Goal: Task Accomplishment & Management: Complete application form

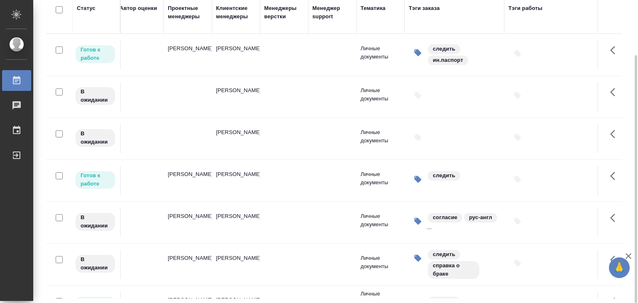
scroll to position [720, 0]
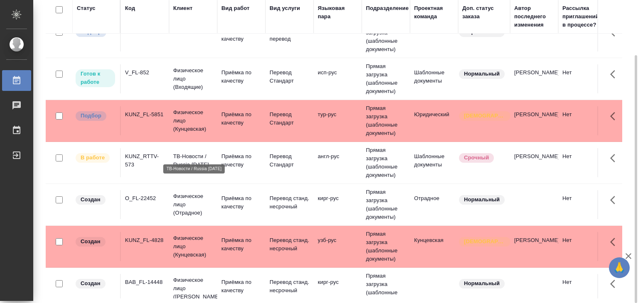
click at [194, 152] on p "ТВ-Новости / Russia [DATE]" at bounding box center [193, 160] width 40 height 17
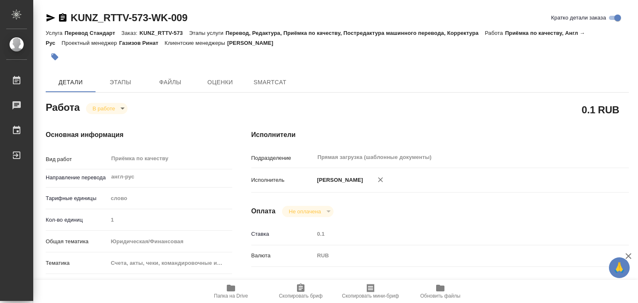
type textarea "x"
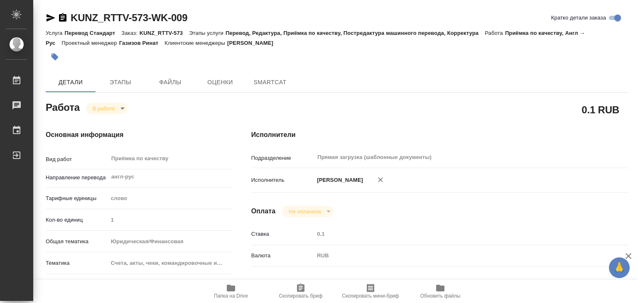
type textarea "x"
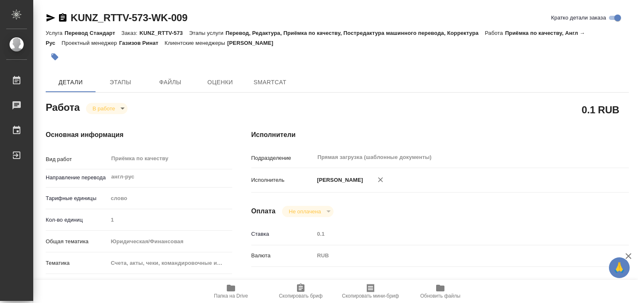
type textarea "x"
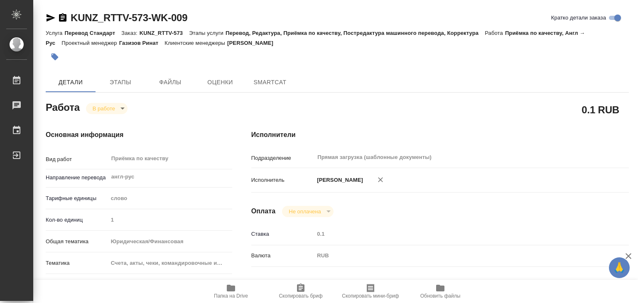
type textarea "x"
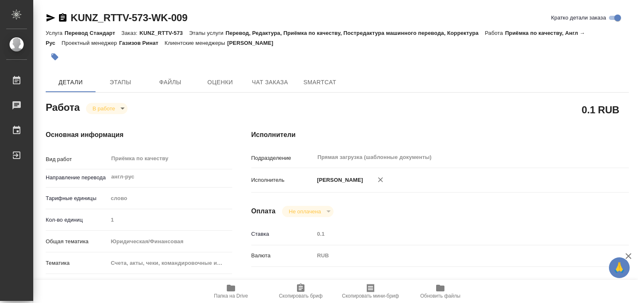
type textarea "x"
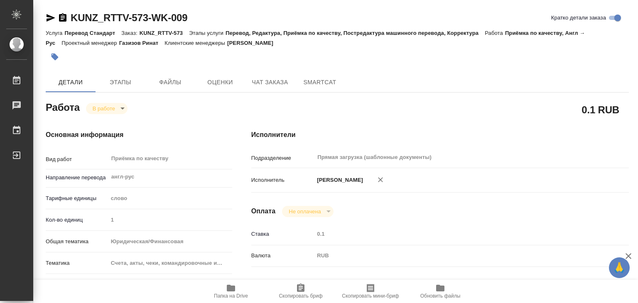
type textarea "x"
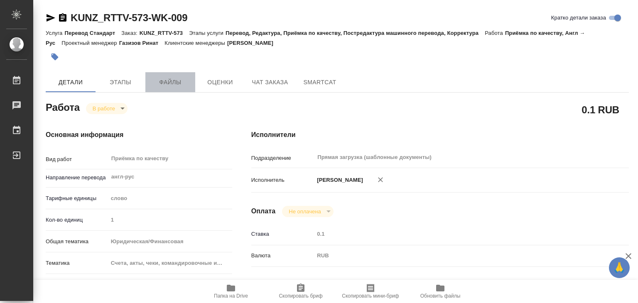
click at [161, 88] on button "Файлы" at bounding box center [170, 82] width 50 height 20
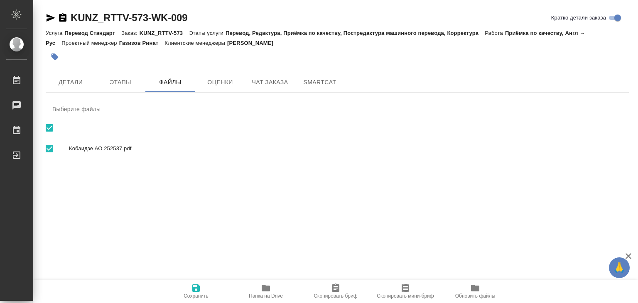
click at [257, 288] on span "Папка на Drive" at bounding box center [266, 291] width 60 height 16
click at [78, 81] on span "Детали" at bounding box center [71, 82] width 40 height 10
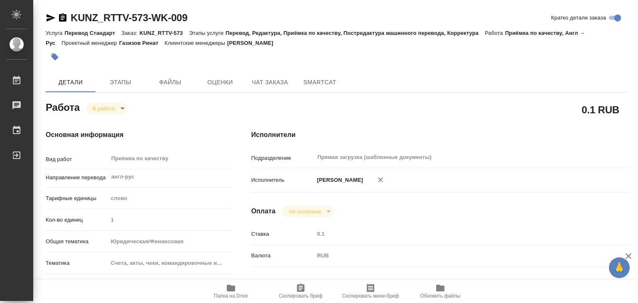
type textarea "x"
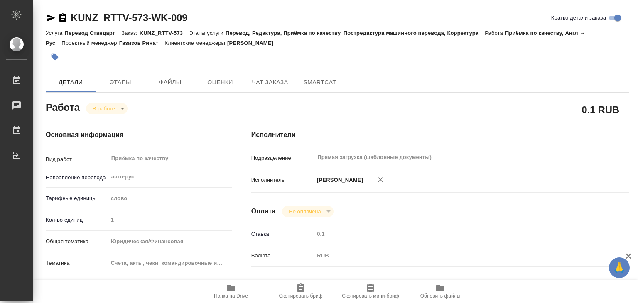
type textarea "x"
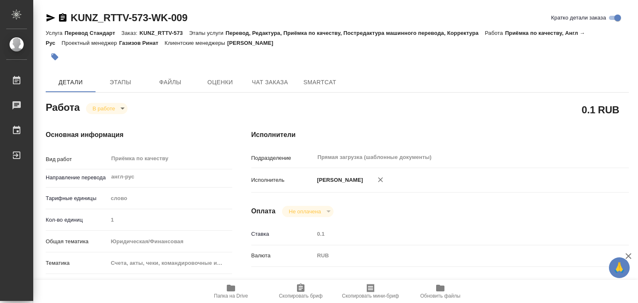
scroll to position [125, 0]
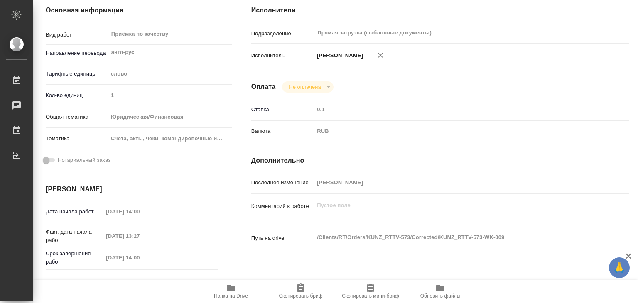
type textarea "x"
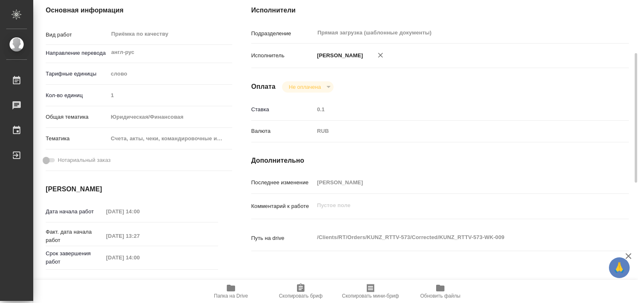
type textarea "x"
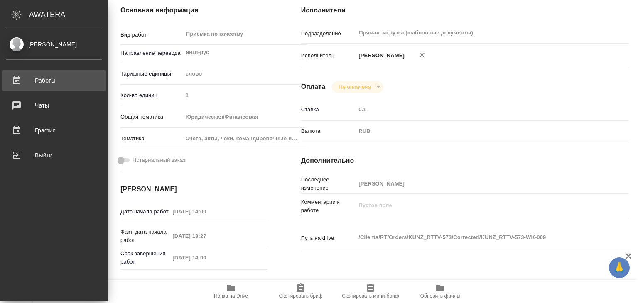
type textarea "x"
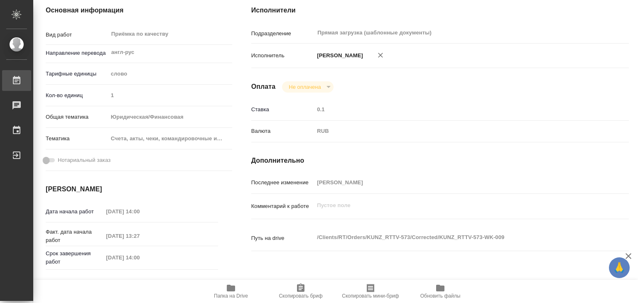
type textarea "x"
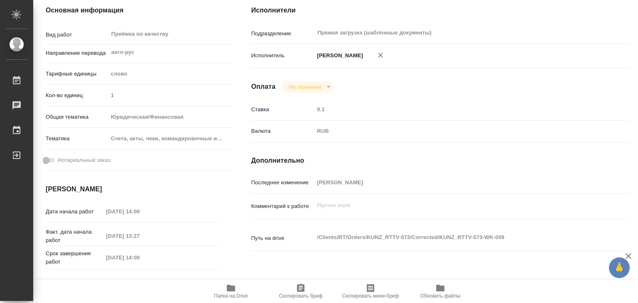
type textarea "x"
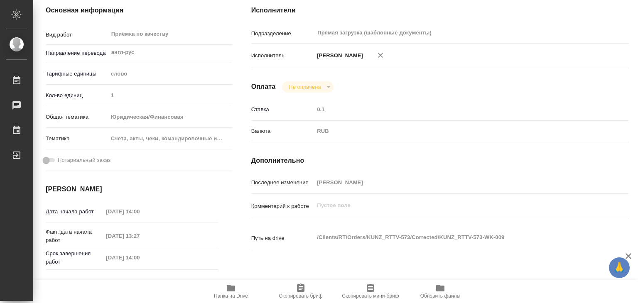
type textarea "x"
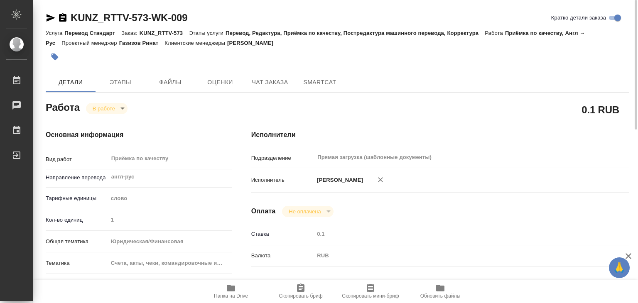
scroll to position [166, 0]
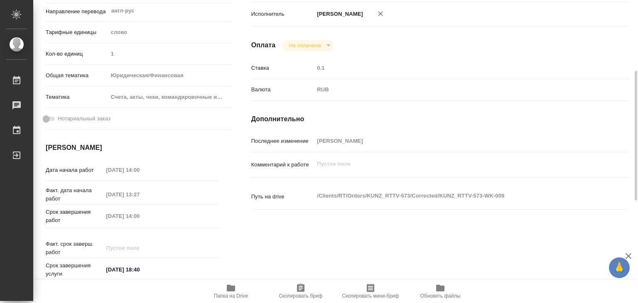
type textarea "x"
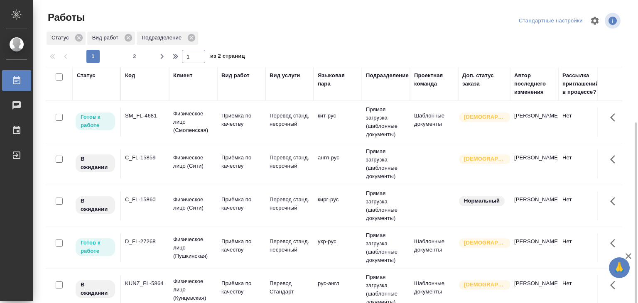
scroll to position [332, 0]
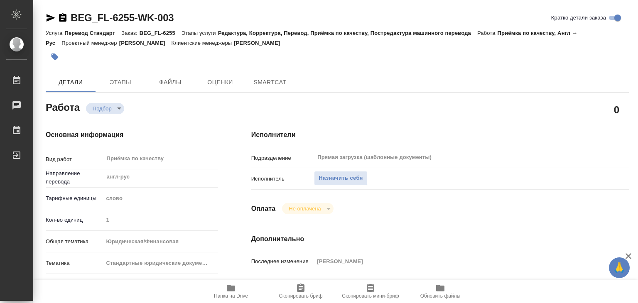
type textarea "x"
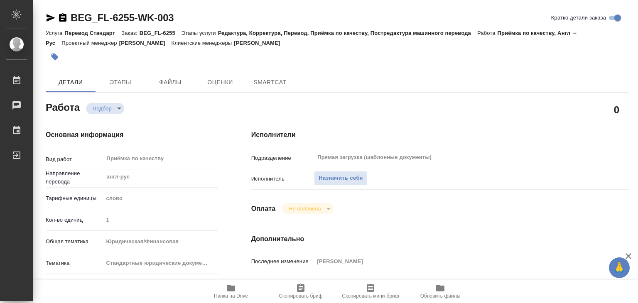
type textarea "x"
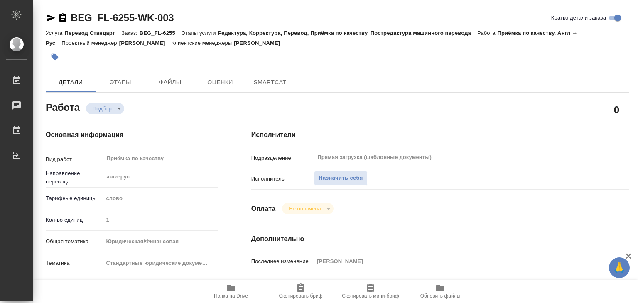
type textarea "x"
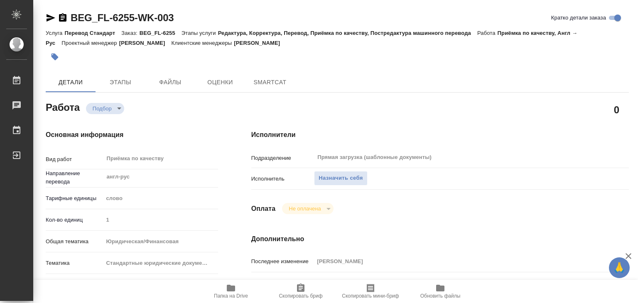
type textarea "x"
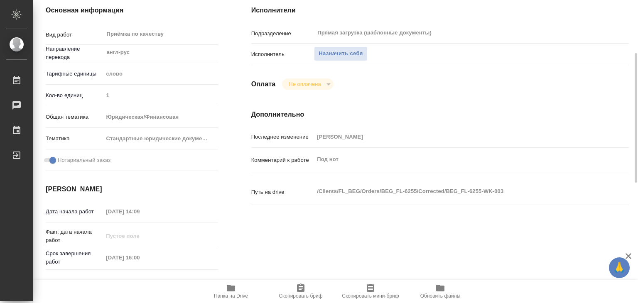
type textarea "x"
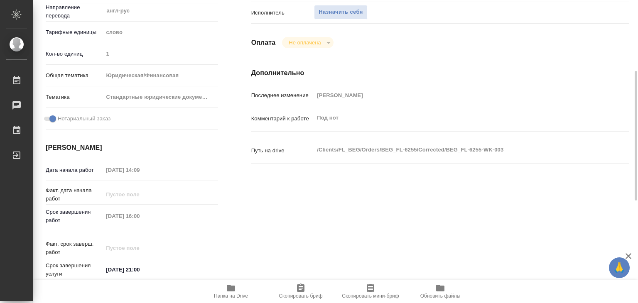
scroll to position [42, 0]
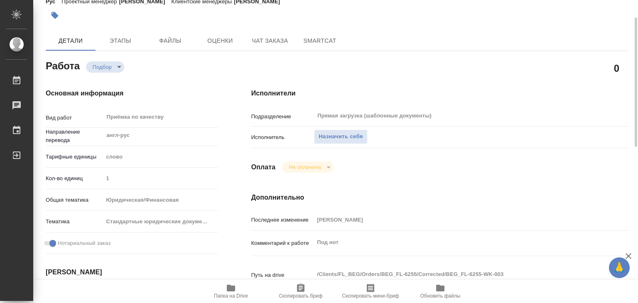
type textarea "x"
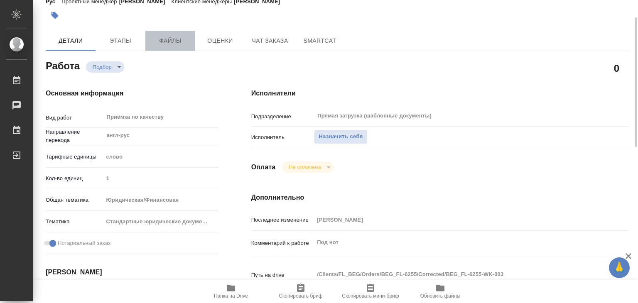
click at [154, 43] on span "Файлы" at bounding box center [170, 41] width 40 height 10
